Goal: Task Accomplishment & Management: Complete application form

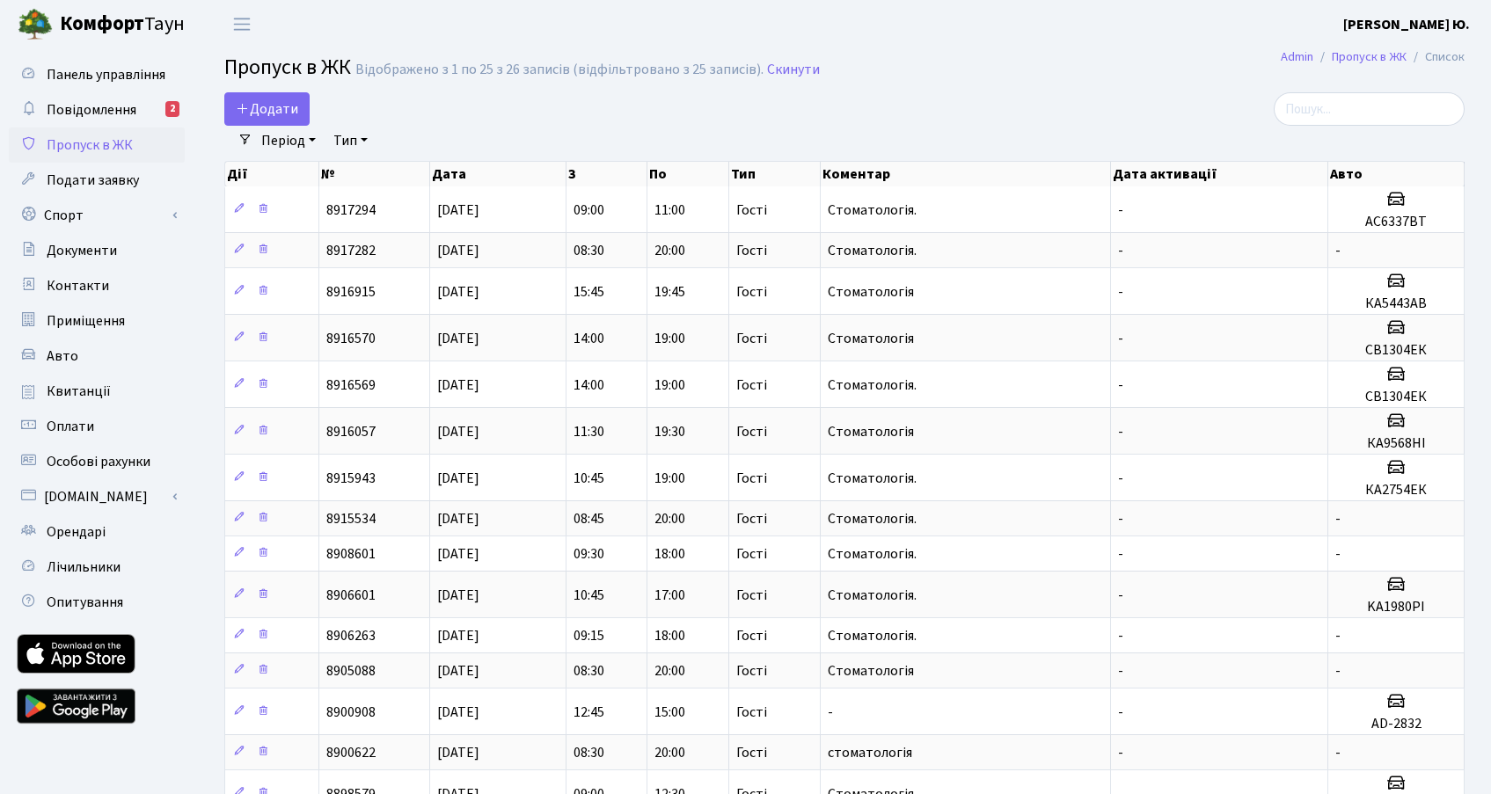
select select "25"
click at [259, 113] on span "Додати" at bounding box center [267, 108] width 62 height 19
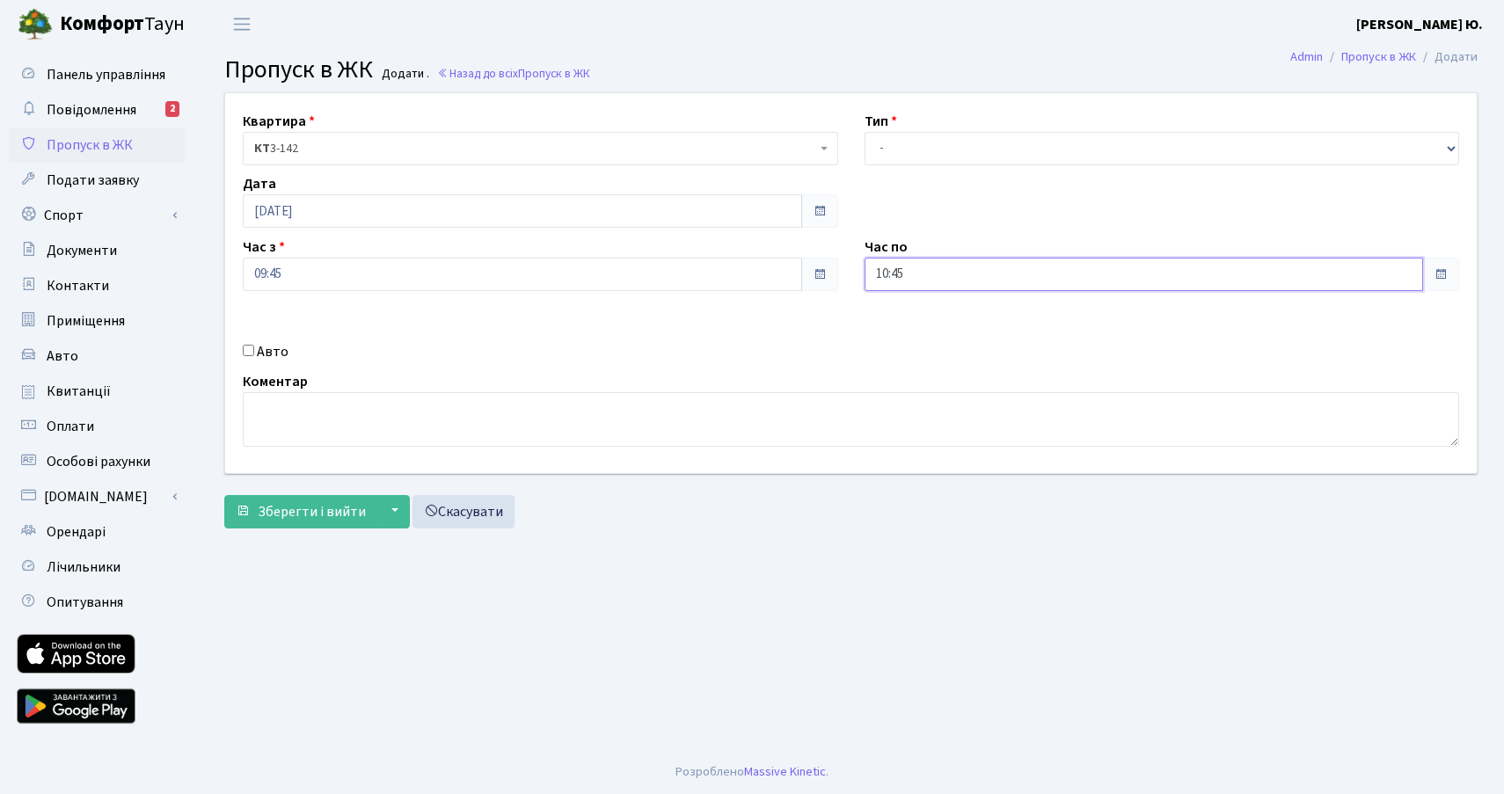
click at [936, 272] on input "10:45" at bounding box center [1143, 274] width 559 height 33
click at [912, 328] on icon at bounding box center [912, 334] width 47 height 47
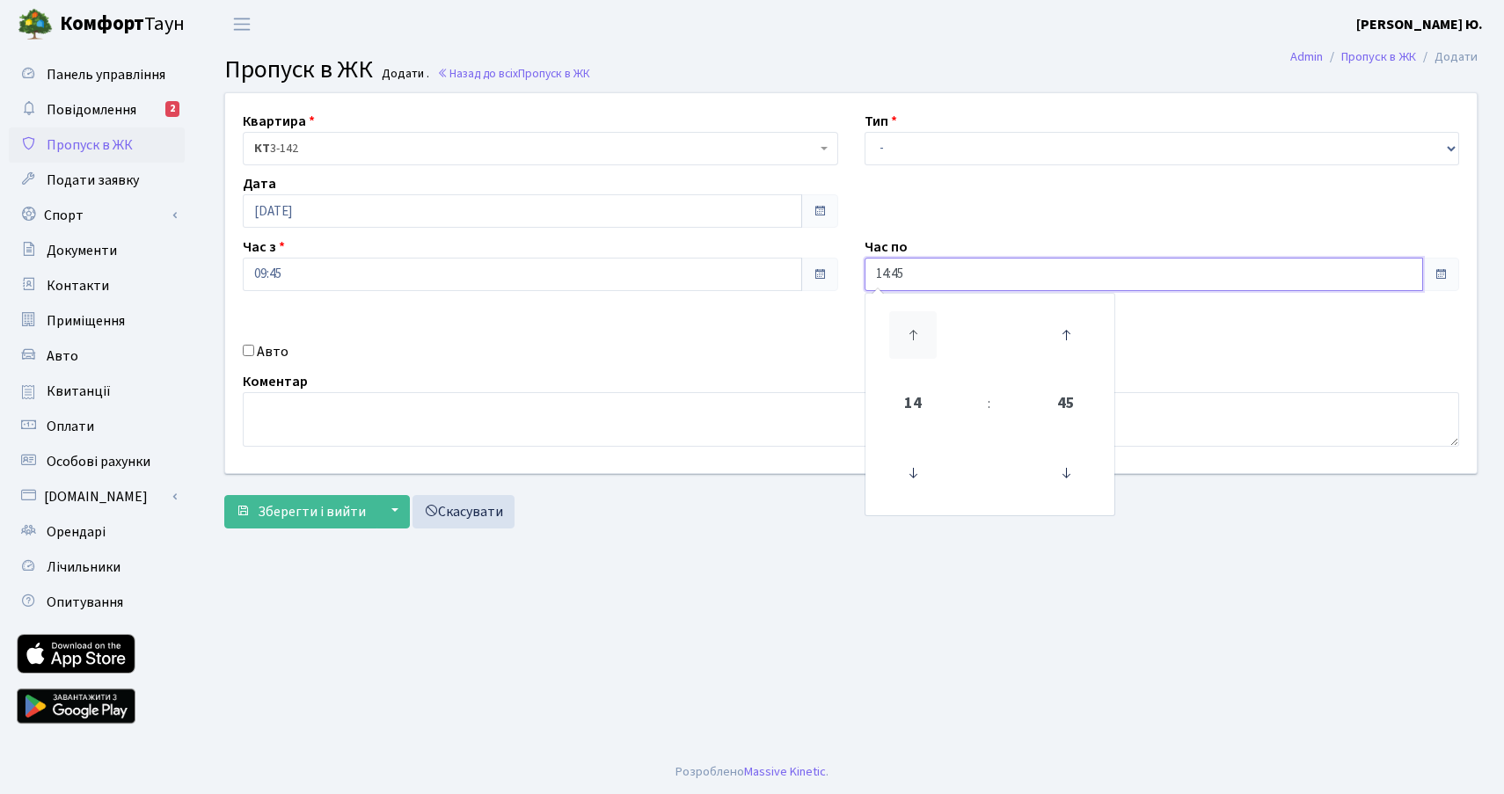
click at [912, 328] on icon at bounding box center [912, 334] width 47 height 47
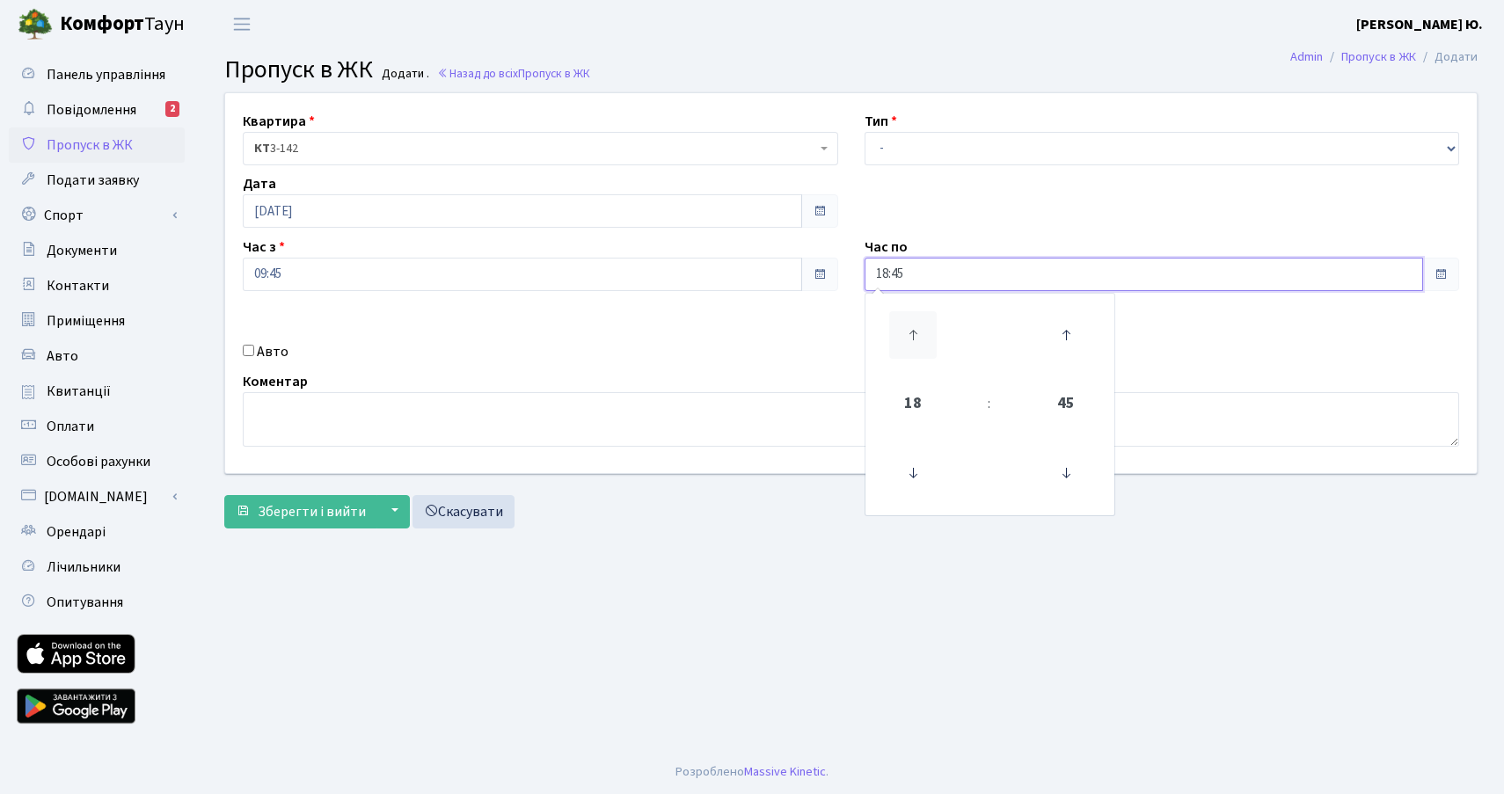
type input "19:45"
click at [279, 351] on label "Авто" at bounding box center [273, 351] width 32 height 21
click at [254, 351] on input "Авто" at bounding box center [248, 350] width 11 height 11
checkbox input "true"
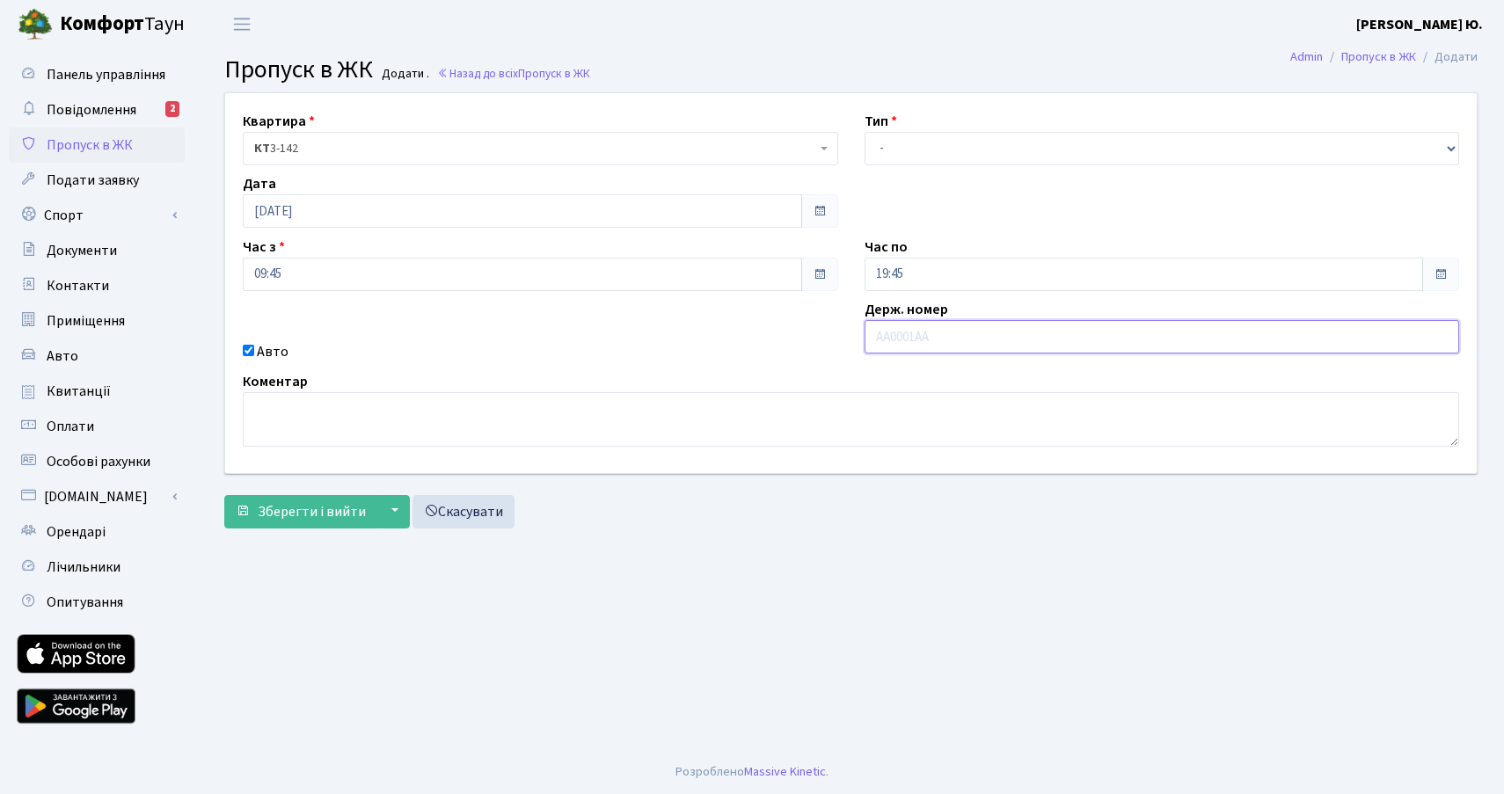
paste input "ВО3151ВН"
type input "ВО3151ВН"
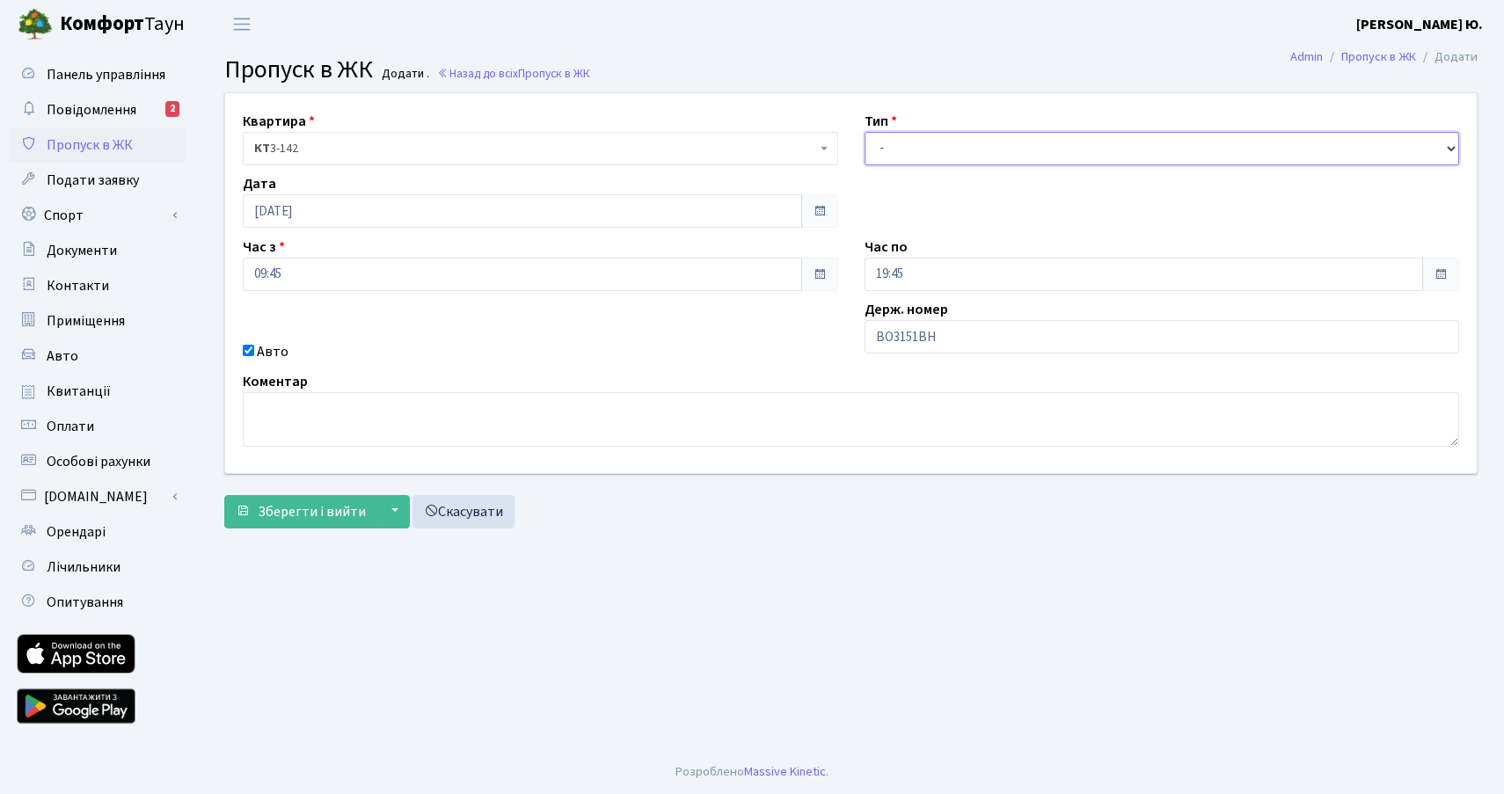
click at [916, 153] on select "- Доставка Таксі Гості Сервіс" at bounding box center [1161, 148] width 595 height 33
select select "3"
click at [864, 132] on select "- Доставка Таксі Гості Сервіс" at bounding box center [1161, 148] width 595 height 33
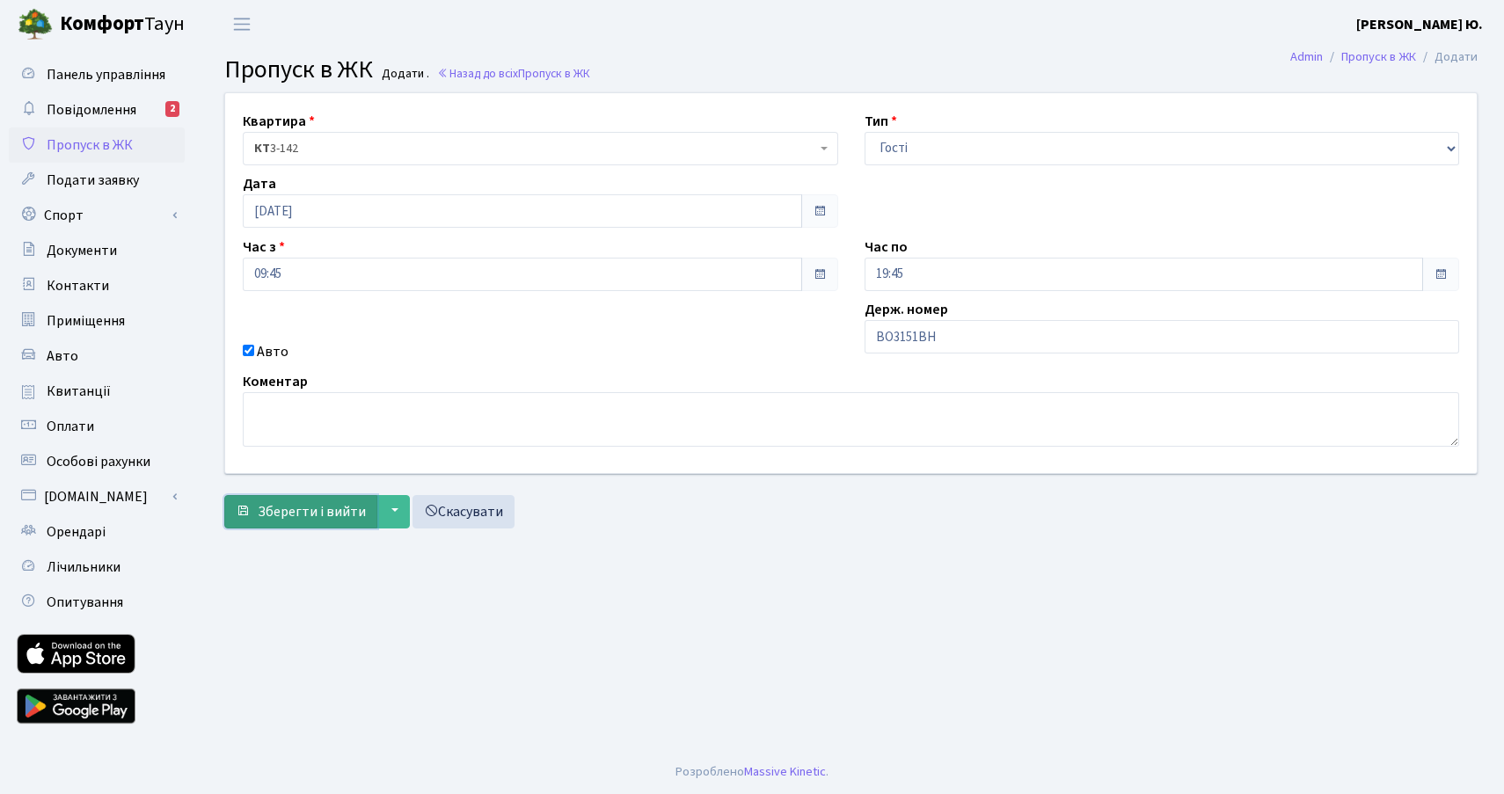
click at [329, 515] on span "Зберегти і вийти" at bounding box center [312, 511] width 108 height 19
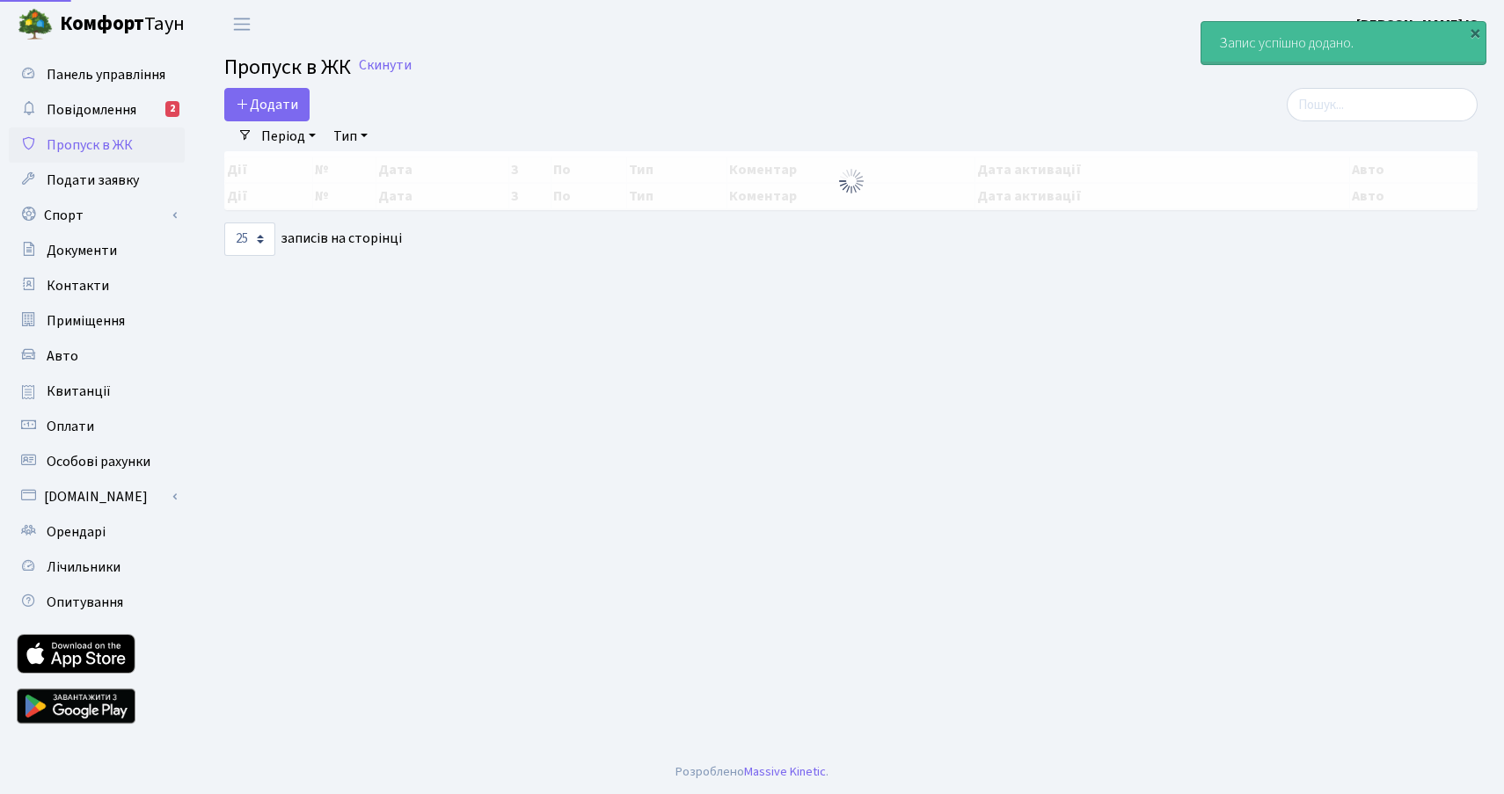
select select "25"
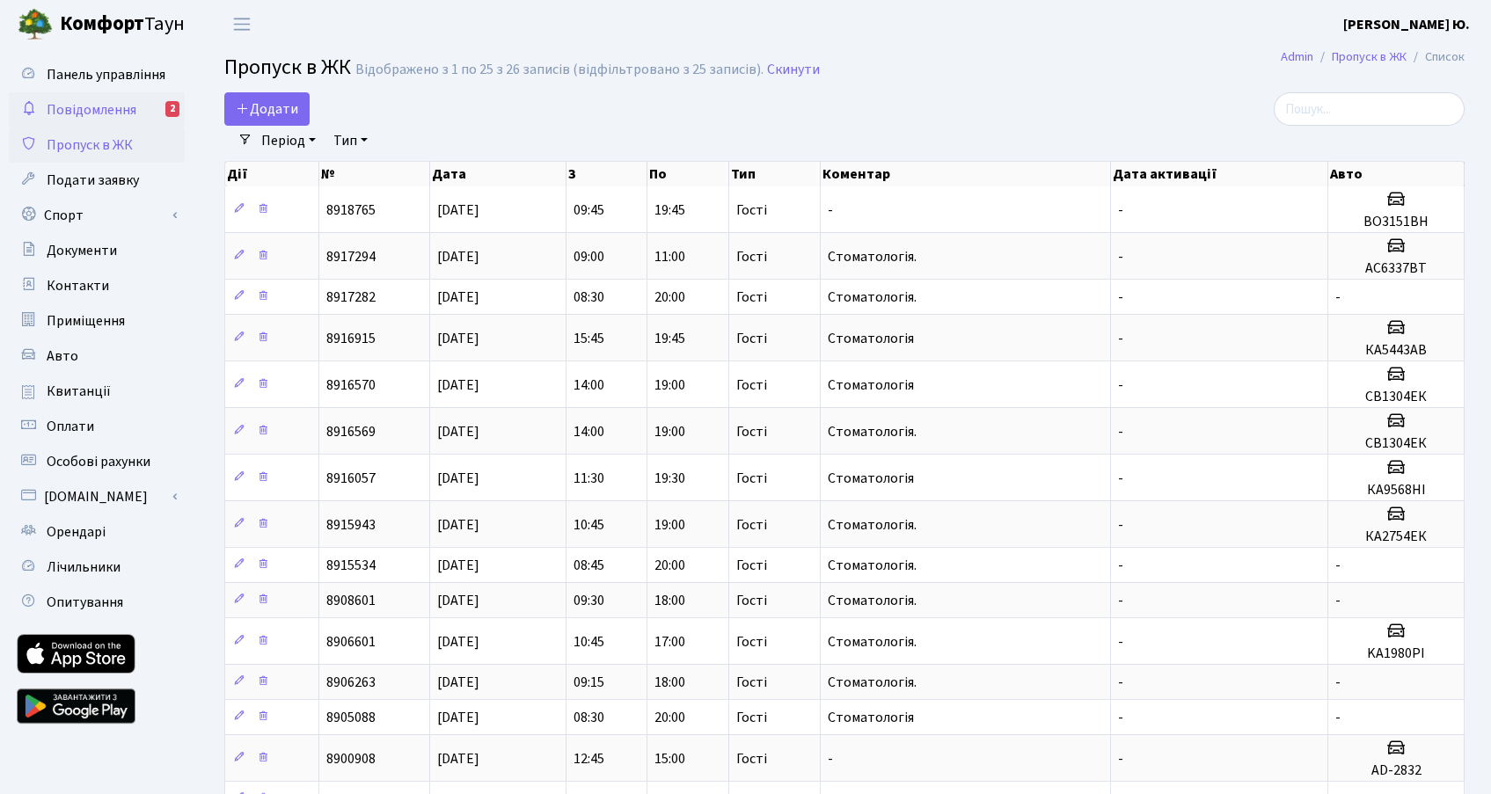
click at [127, 110] on span "Повідомлення" at bounding box center [92, 109] width 90 height 19
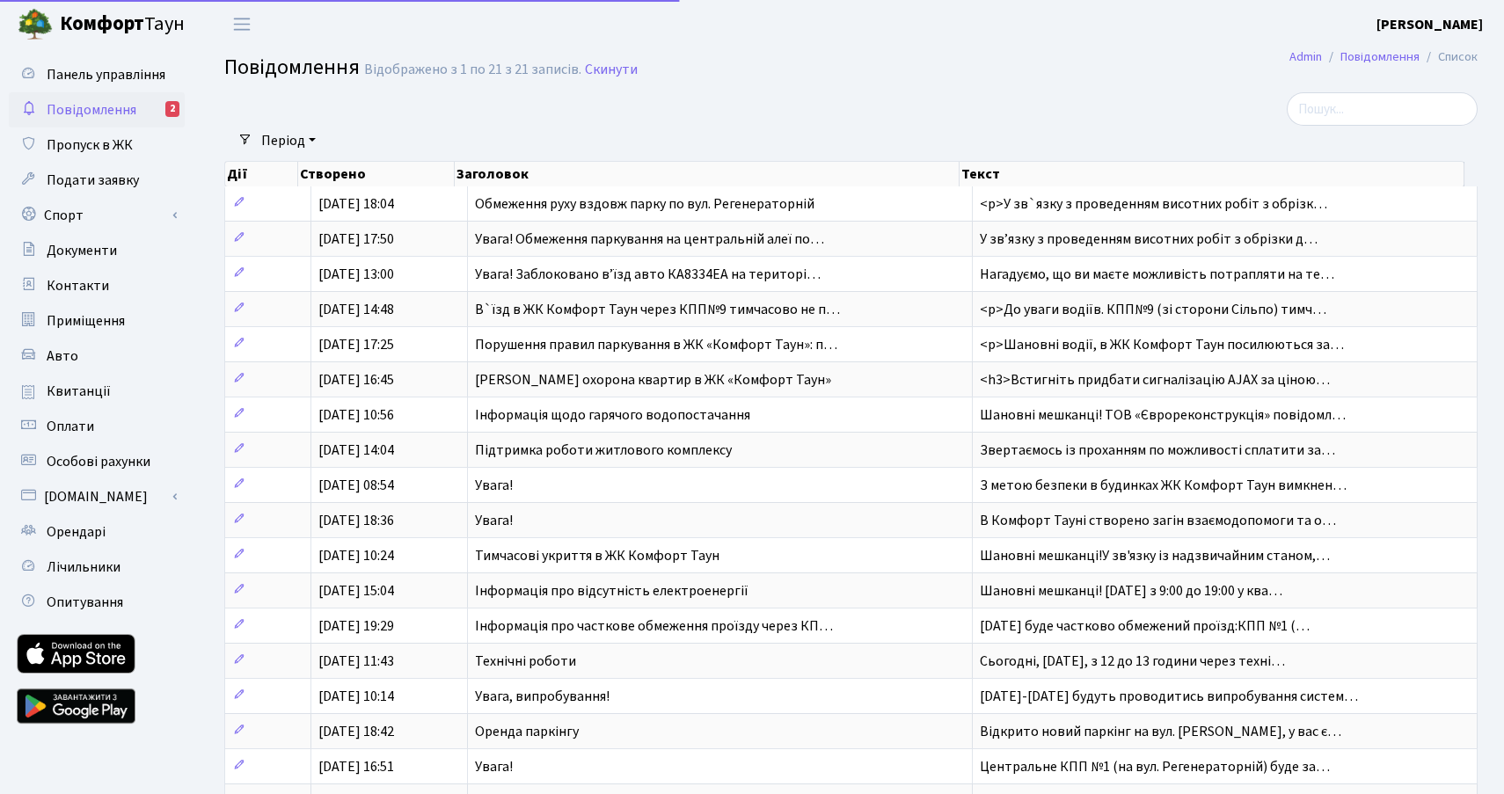
select select "25"
